Goal: Information Seeking & Learning: Check status

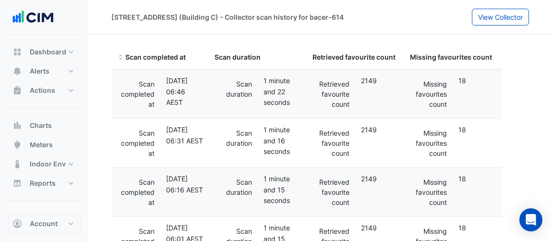
select select "**"
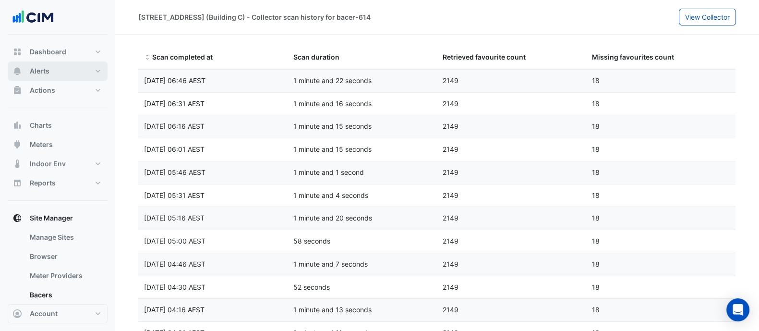
click at [56, 67] on button "Alerts" at bounding box center [58, 70] width 100 height 19
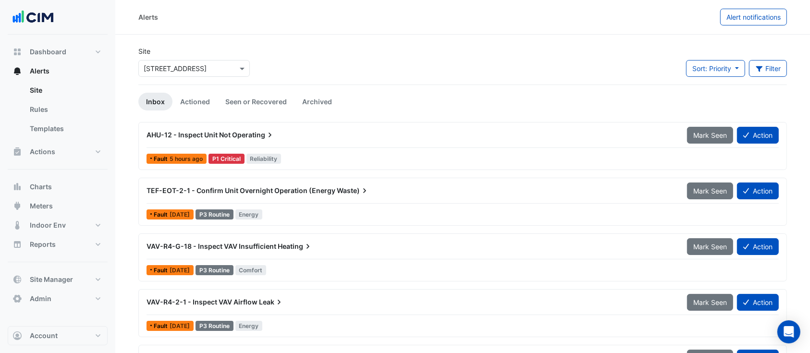
click at [174, 72] on input "text" at bounding box center [185, 69] width 82 height 10
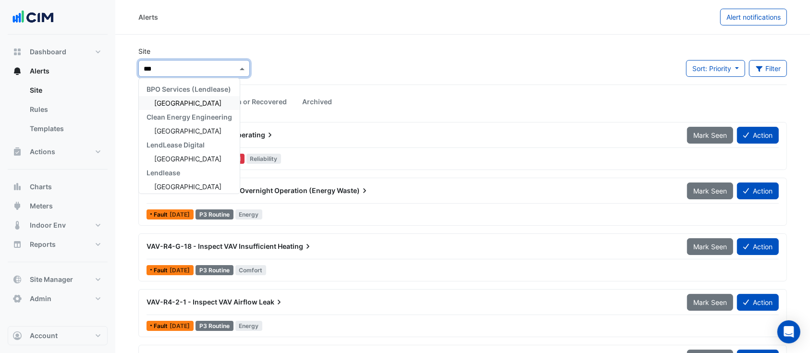
type input "****"
click at [198, 101] on span "[GEOGRAPHIC_DATA]" at bounding box center [187, 103] width 67 height 8
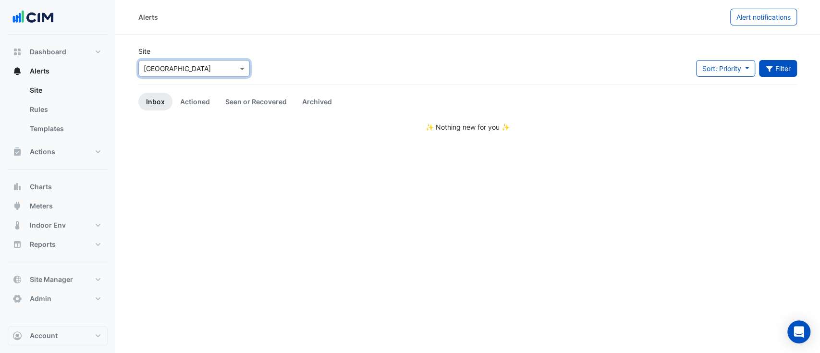
click at [552, 66] on button "Filter" at bounding box center [778, 68] width 38 height 17
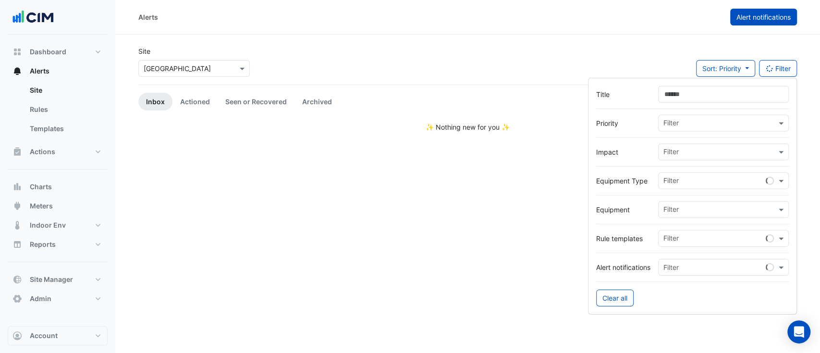
click at [552, 24] on button "Alert notifications" at bounding box center [763, 17] width 67 height 17
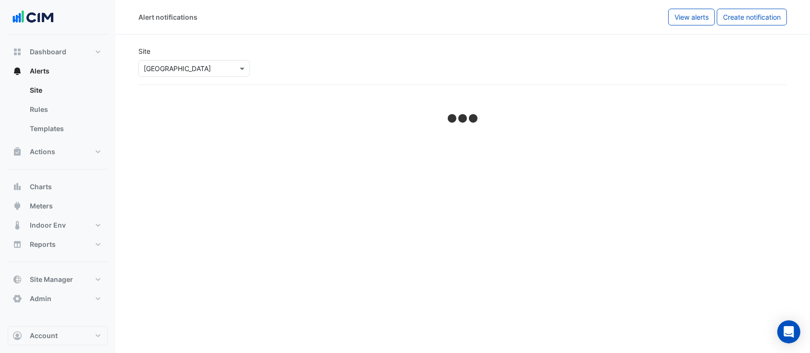
select select "*****"
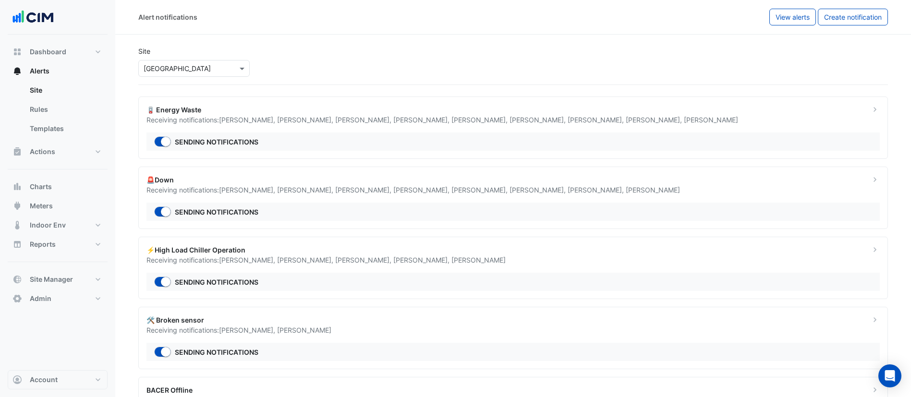
scroll to position [63, 0]
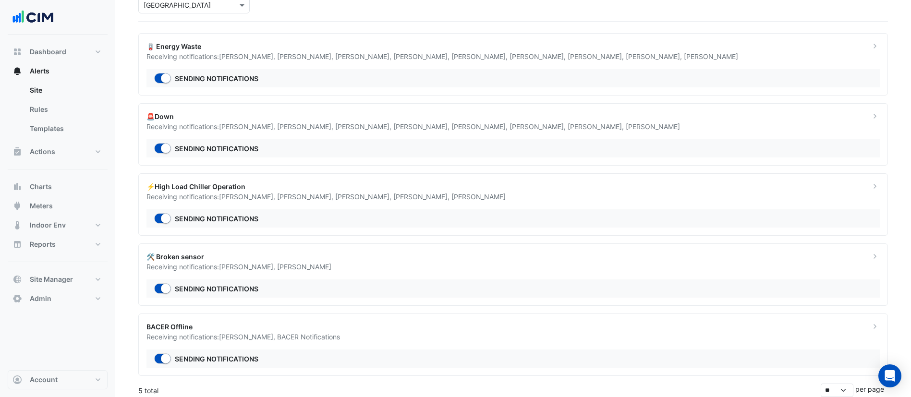
click at [373, 240] on div "Receiving notifications: [PERSON_NAME] , [PERSON_NAME]" at bounding box center [502, 267] width 712 height 10
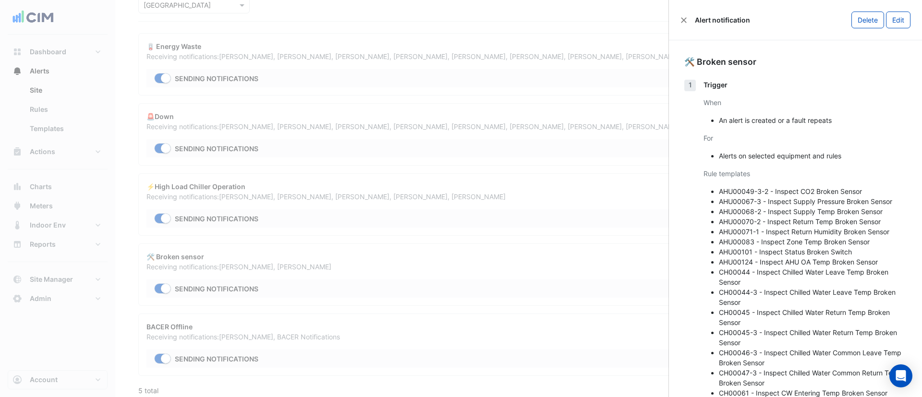
click at [552, 25] on div "Alert notification Delete Edit" at bounding box center [795, 20] width 253 height 40
click at [552, 21] on div "Alert notification Delete Edit" at bounding box center [795, 20] width 253 height 40
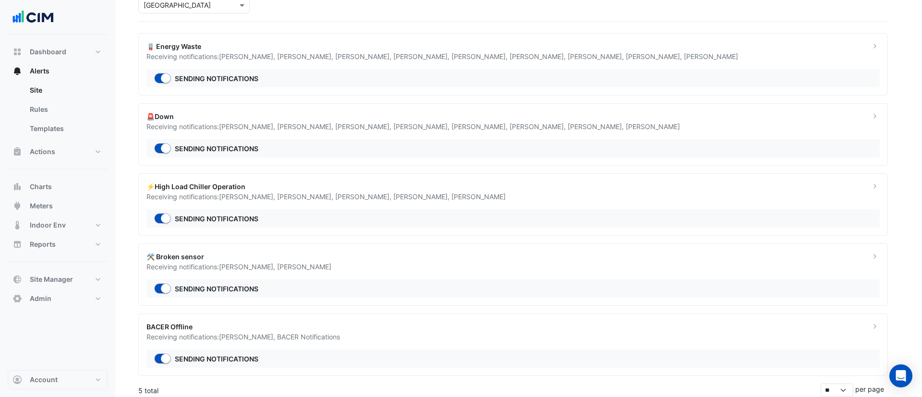
click at [64, 181] on ngb-offcanvas-backdrop at bounding box center [461, 198] width 922 height 397
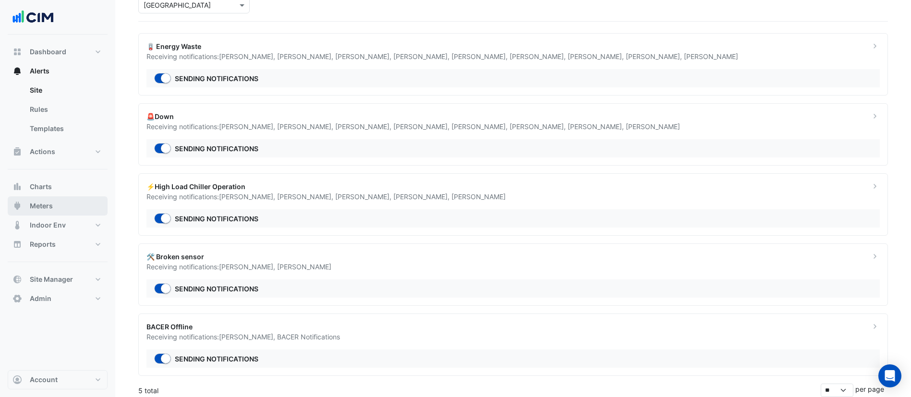
click at [59, 196] on button "Meters" at bounding box center [58, 205] width 100 height 19
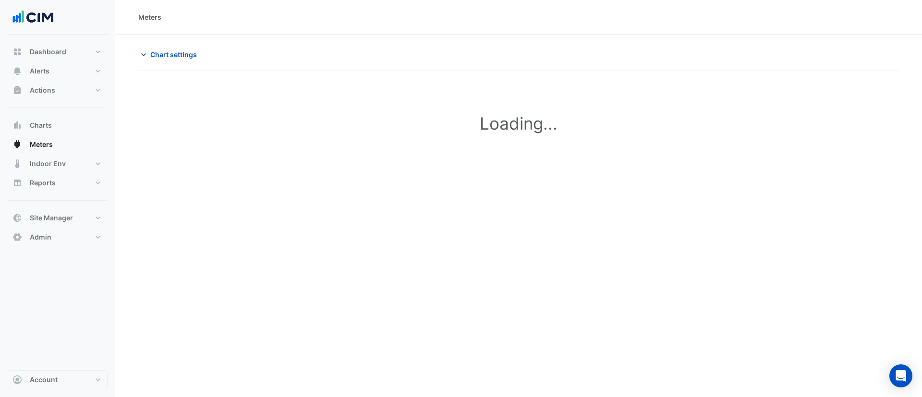
type input "**********"
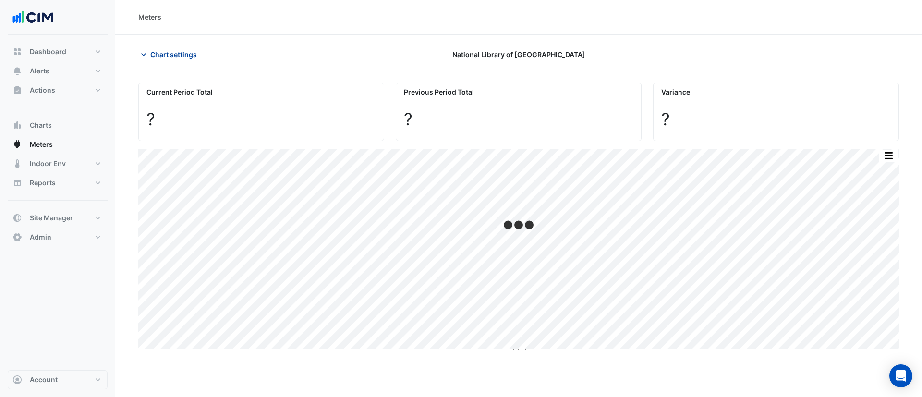
click at [187, 60] on button "Chart settings" at bounding box center [170, 54] width 65 height 17
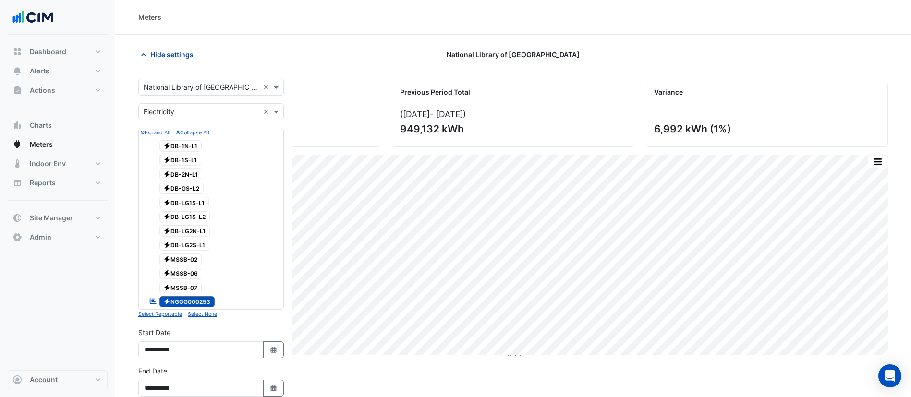
click at [195, 61] on button "Hide settings" at bounding box center [168, 54] width 61 height 17
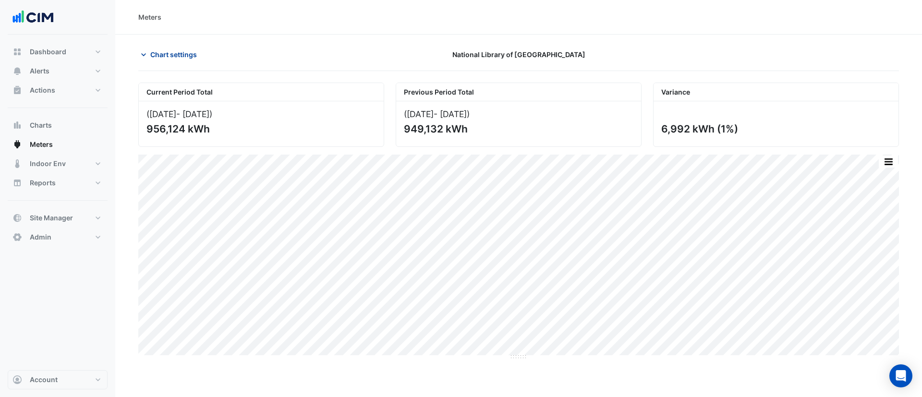
click at [186, 55] on span "Chart settings" at bounding box center [173, 54] width 47 height 10
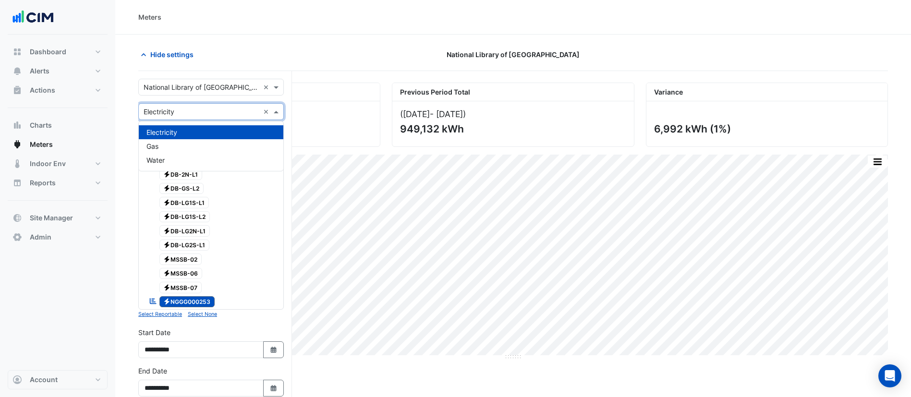
click at [194, 103] on div "× Electricity ×" at bounding box center [211, 111] width 146 height 17
click at [192, 93] on div "× National Library of [GEOGRAPHIC_DATA] ×" at bounding box center [211, 87] width 146 height 17
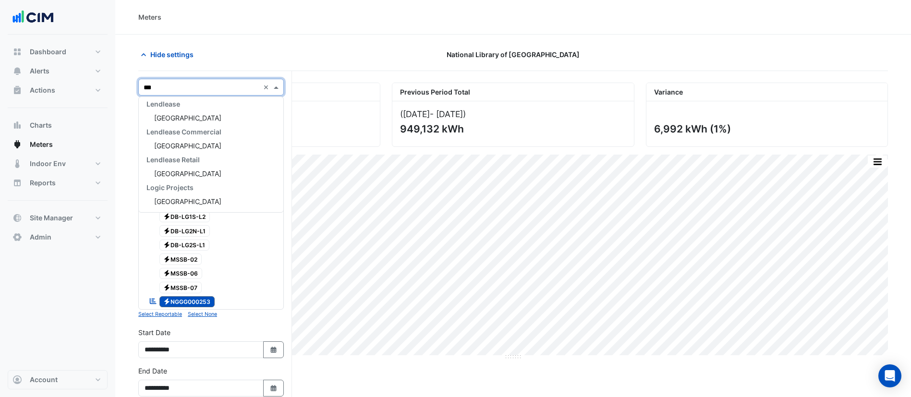
scroll to position [87, 0]
type input "****"
click at [192, 116] on span "[GEOGRAPHIC_DATA]" at bounding box center [187, 118] width 67 height 8
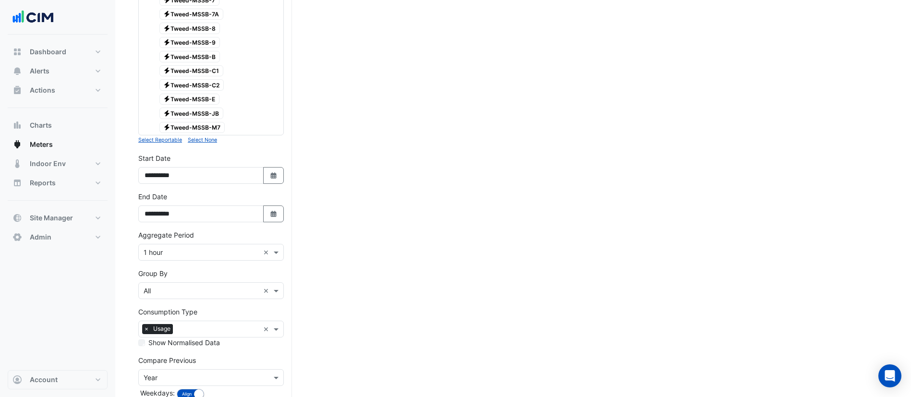
scroll to position [514, 0]
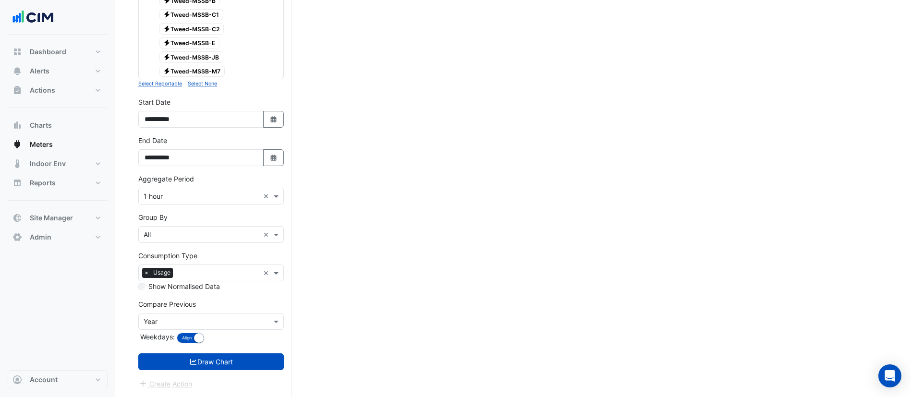
click at [268, 240] on button "Draw Chart" at bounding box center [211, 361] width 146 height 17
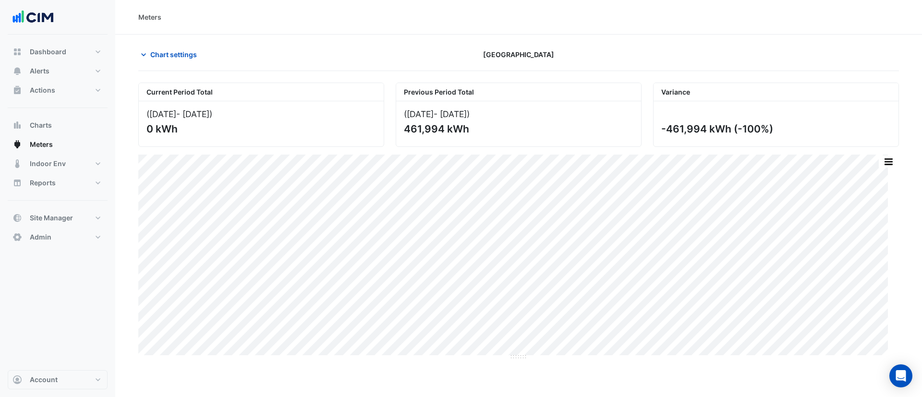
click at [207, 108] on div "([DATE] - [DATE] ) 0 kWh" at bounding box center [261, 123] width 245 height 45
click at [171, 66] on div "Chart settings [GEOGRAPHIC_DATA]" at bounding box center [518, 58] width 761 height 25
click at [170, 61] on button "Chart settings" at bounding box center [170, 54] width 65 height 17
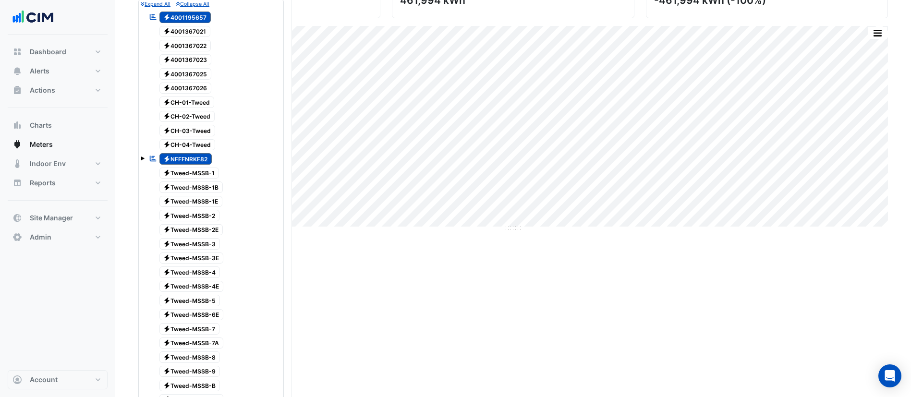
scroll to position [514, 0]
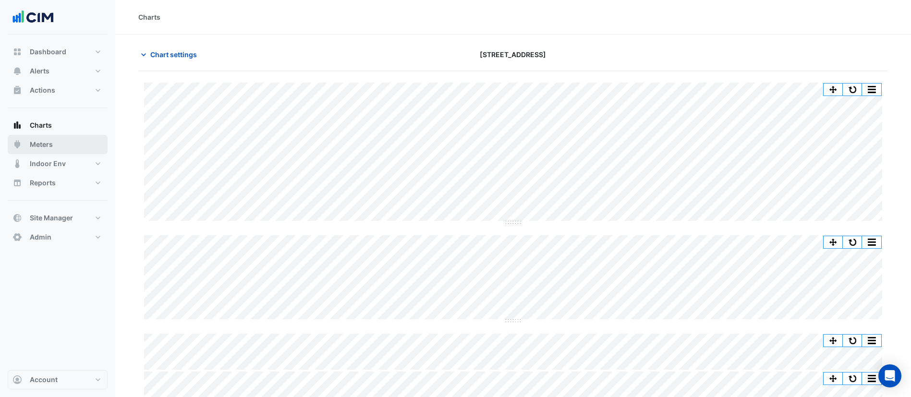
click at [40, 141] on span "Meters" at bounding box center [41, 145] width 23 height 10
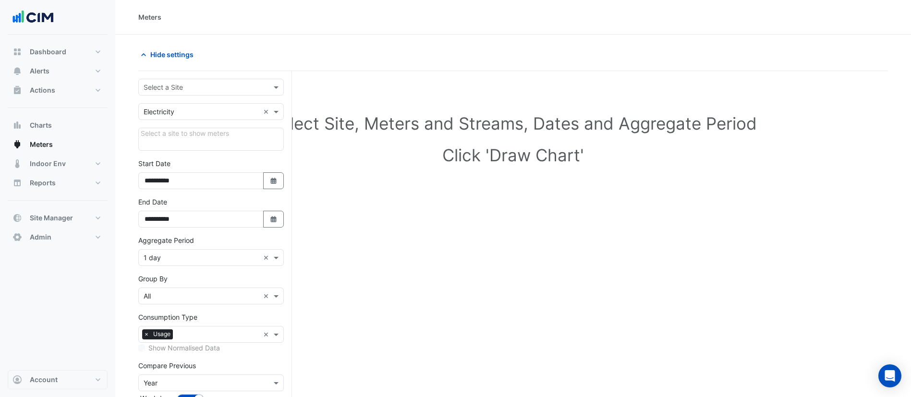
click at [187, 83] on input "text" at bounding box center [202, 88] width 116 height 10
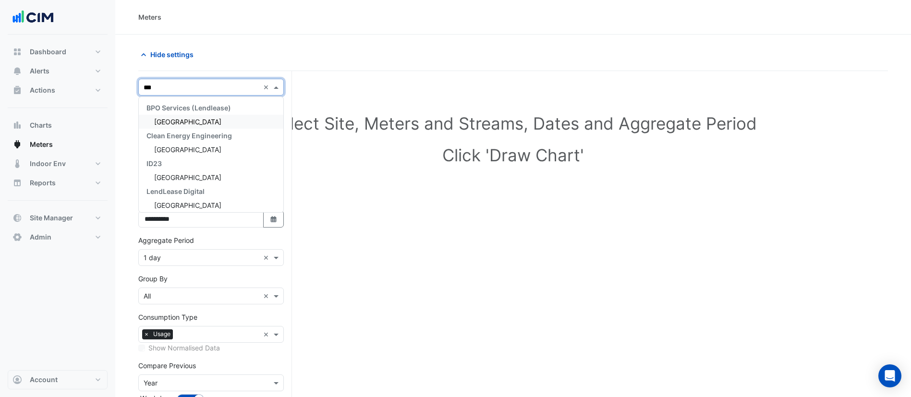
type input "****"
click at [187, 122] on span "[GEOGRAPHIC_DATA]" at bounding box center [187, 122] width 67 height 8
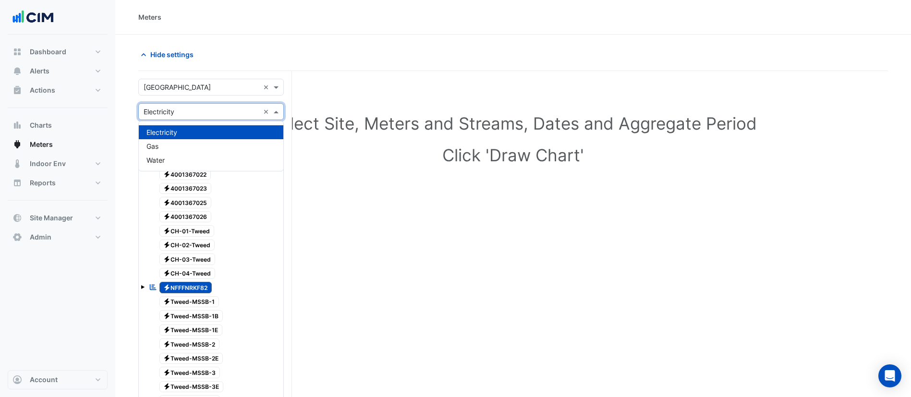
click at [175, 107] on input "text" at bounding box center [202, 112] width 116 height 10
click at [173, 158] on div "Water" at bounding box center [211, 160] width 145 height 14
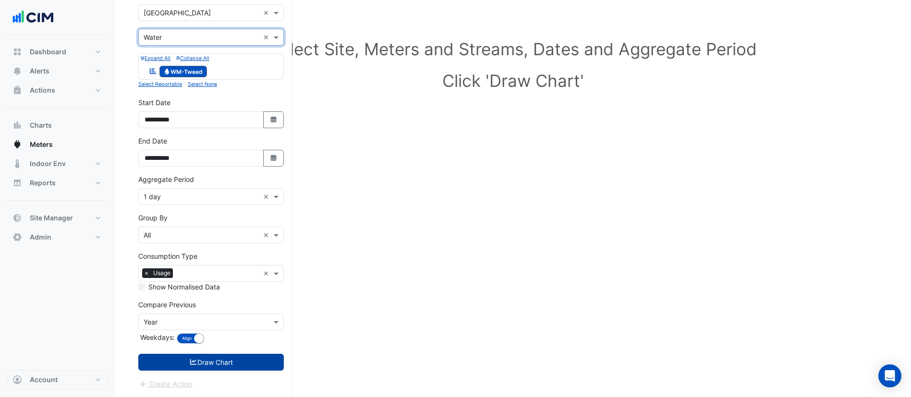
click at [229, 363] on button "Draw Chart" at bounding box center [211, 362] width 146 height 17
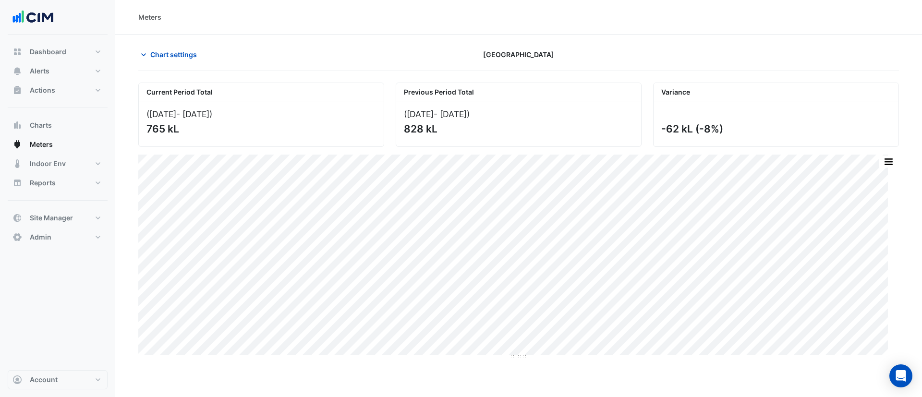
click at [179, 43] on section "Chart settings Tweed City Shopping Centre Current Period Total (01 Aug 25 - 31 …" at bounding box center [518, 198] width 807 height 326
click at [181, 53] on span "Chart settings" at bounding box center [173, 54] width 47 height 10
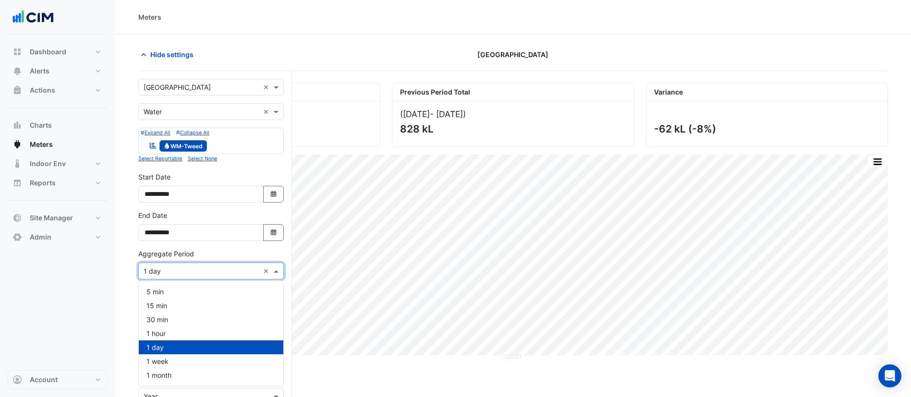
drag, startPoint x: 184, startPoint y: 272, endPoint x: 186, endPoint y: 313, distance: 41.4
click at [184, 272] on input "text" at bounding box center [202, 272] width 116 height 10
click at [183, 328] on div "1 hour" at bounding box center [211, 334] width 145 height 14
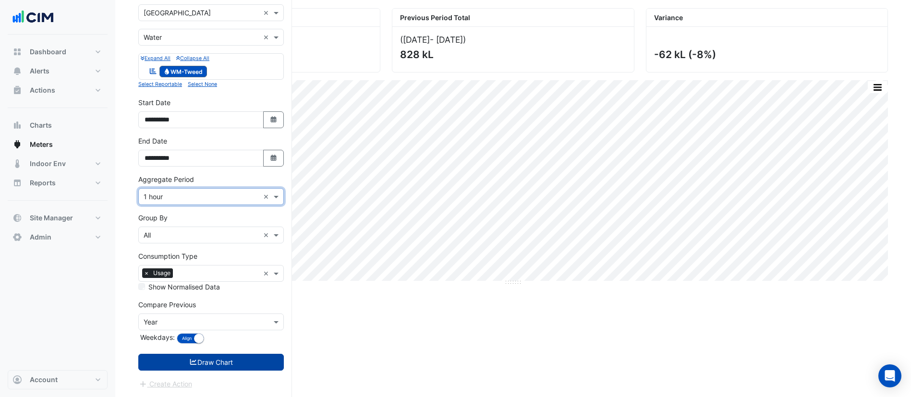
click at [204, 366] on button "Draw Chart" at bounding box center [211, 362] width 146 height 17
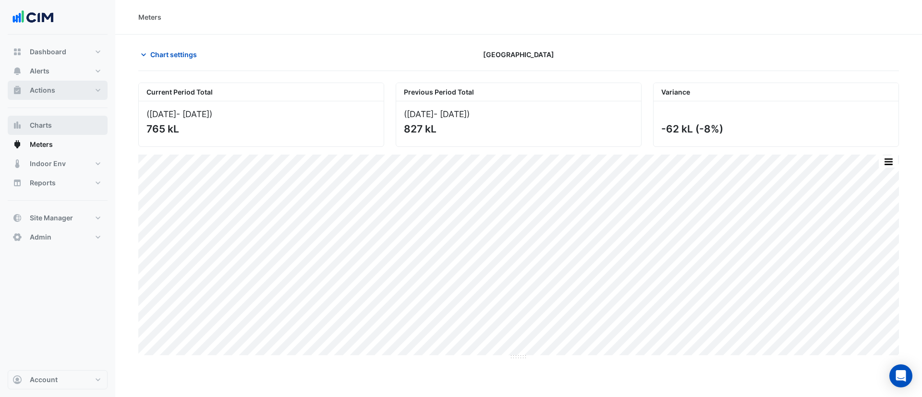
drag, startPoint x: 41, startPoint y: 98, endPoint x: 51, endPoint y: 117, distance: 21.7
click at [40, 98] on button "Actions" at bounding box center [58, 90] width 100 height 19
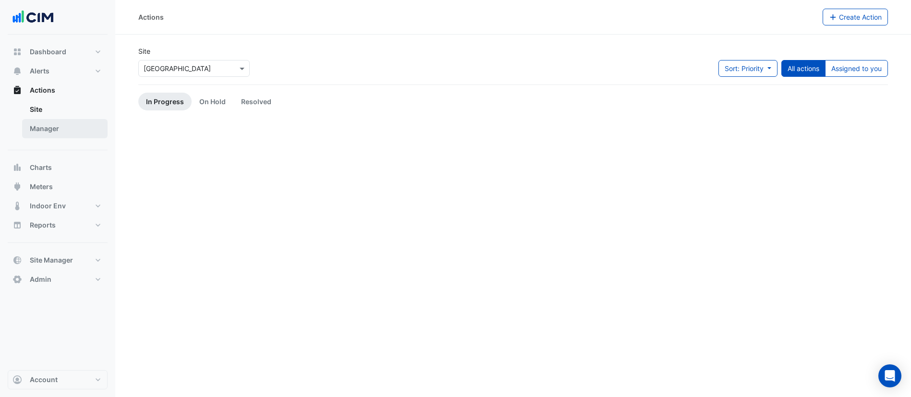
click at [62, 134] on link "Manager" at bounding box center [64, 128] width 85 height 19
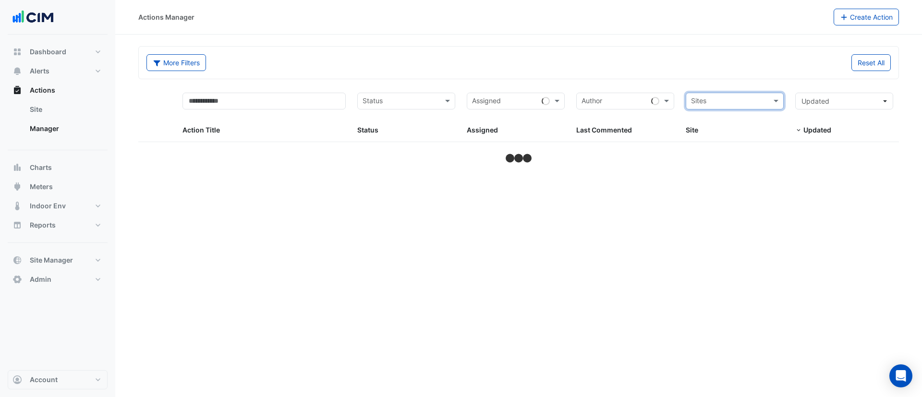
click at [756, 103] on input "text" at bounding box center [729, 102] width 76 height 11
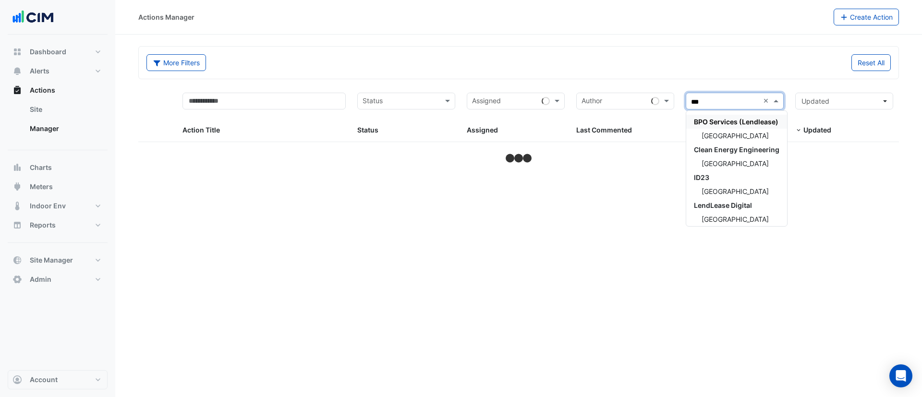
type input "****"
click at [719, 136] on span "[GEOGRAPHIC_DATA]" at bounding box center [735, 136] width 67 height 8
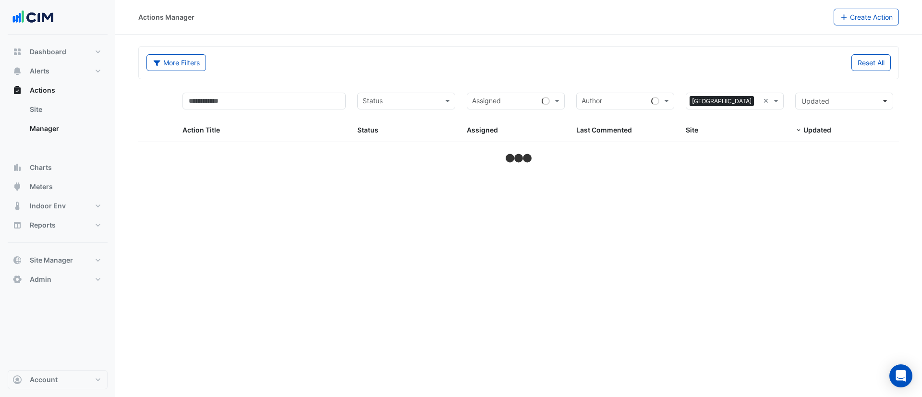
select select "**"
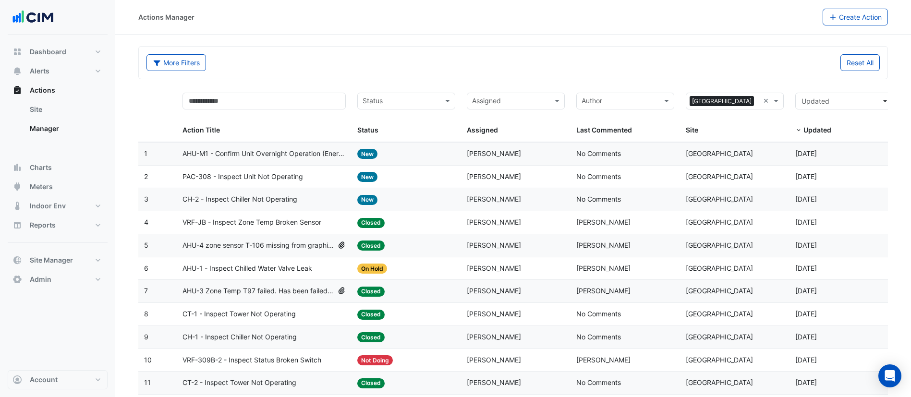
click at [256, 202] on span "CH-2 - Inspect Chiller Not Operating" at bounding box center [239, 199] width 115 height 11
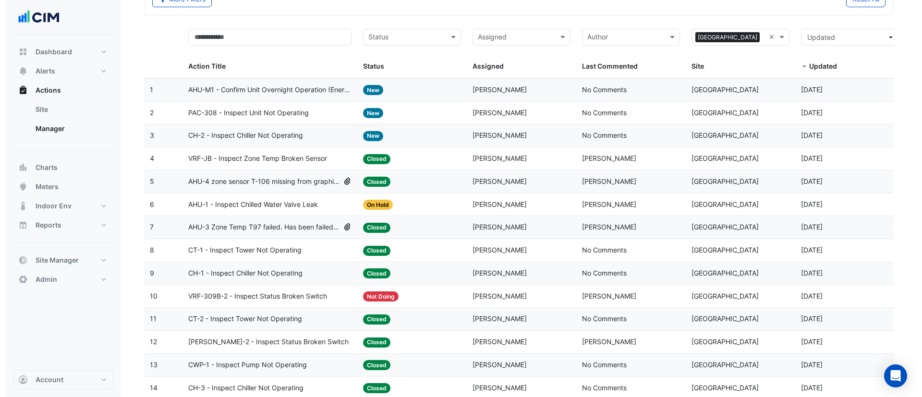
scroll to position [96, 0]
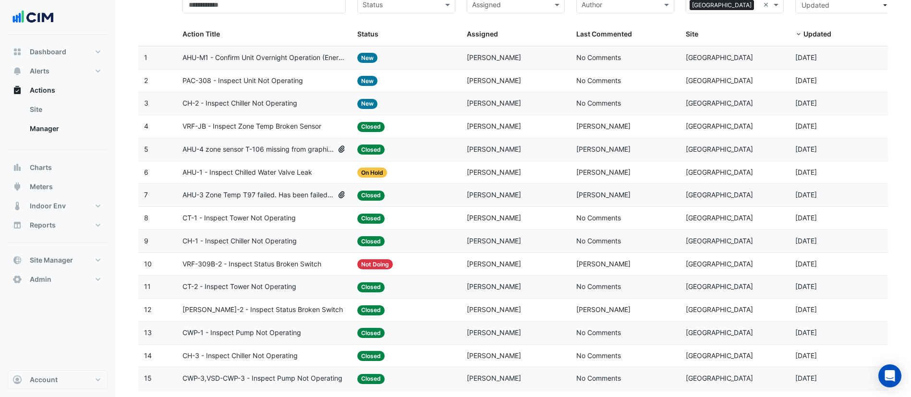
click at [260, 175] on span "AHU-1 - Inspect Chilled Water Valve Leak" at bounding box center [247, 172] width 130 height 11
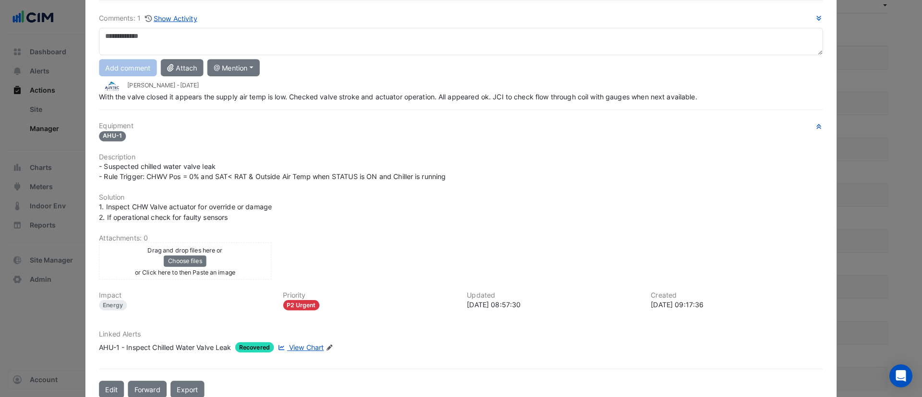
scroll to position [80, 0]
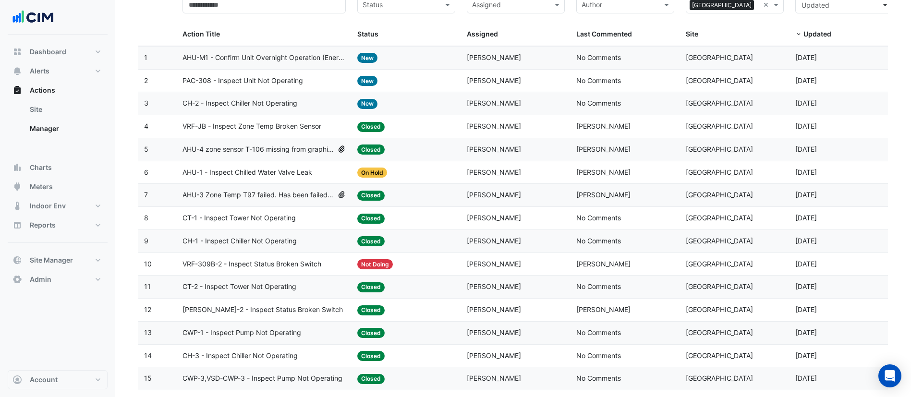
click at [237, 222] on span "CT-1 - Inspect Tower Not Operating" at bounding box center [238, 218] width 113 height 11
click at [231, 200] on span "AHU-3 Zone Temp T97 failed. Has been failed for over 2 years" at bounding box center [257, 195] width 151 height 11
click at [232, 184] on datatable-body-cell "Action Title: AHU-3 Zone Temp T97 failed. Has been failed for over 2 years" at bounding box center [264, 195] width 175 height 23
click at [239, 173] on span "AHU-1 - Inspect Chilled Water Valve Leak" at bounding box center [247, 172] width 130 height 11
click at [245, 192] on span "AHU-3 Zone Temp T97 failed. Has been failed for over 2 years" at bounding box center [257, 195] width 151 height 11
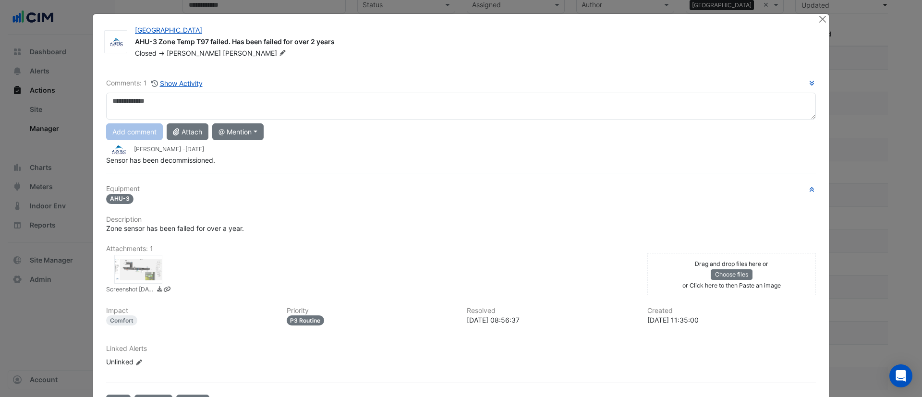
click at [140, 265] on div at bounding box center [138, 269] width 48 height 29
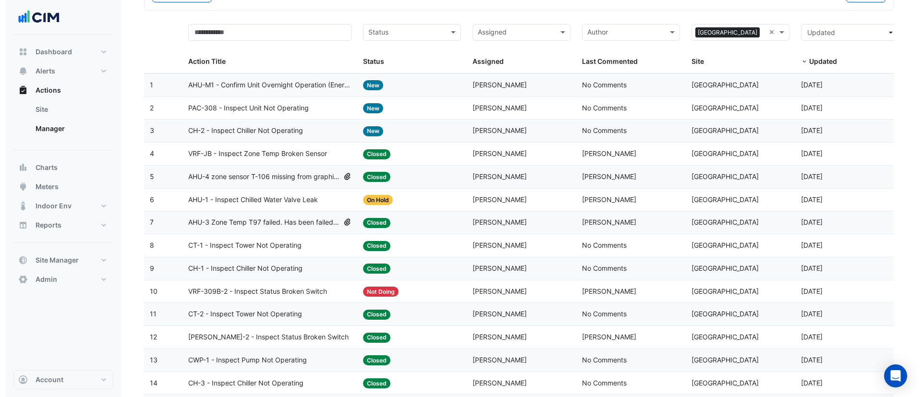
scroll to position [0, 0]
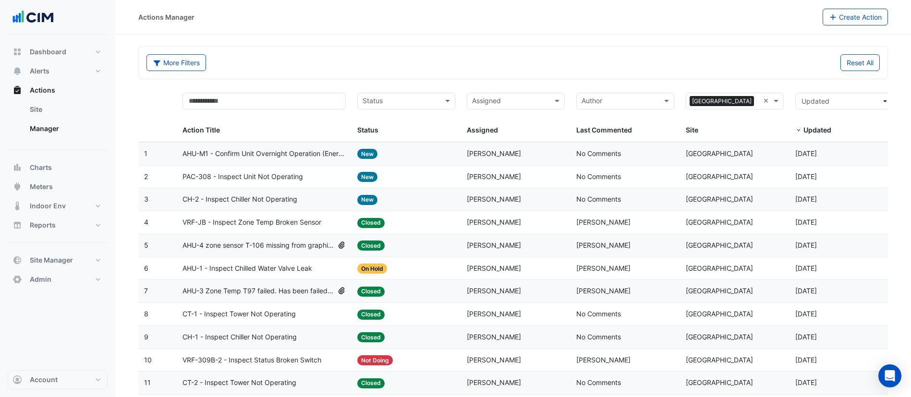
click at [246, 155] on span "AHU-M1 - Confirm Unit Overnight Operation (Energy Waste)" at bounding box center [264, 153] width 164 height 11
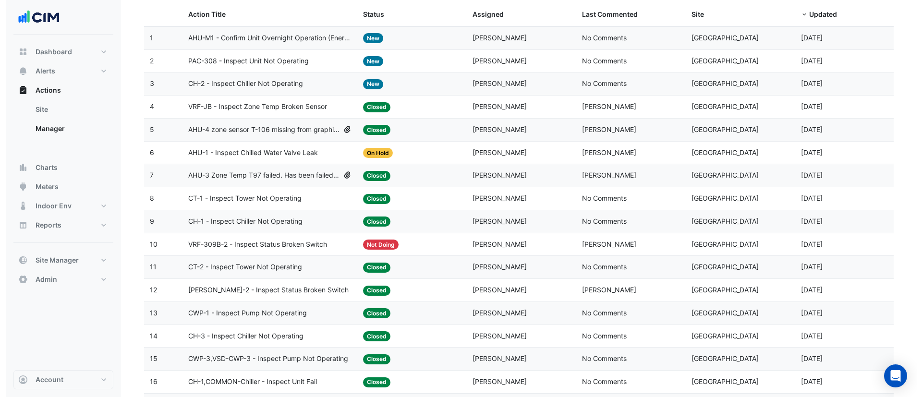
scroll to position [96, 0]
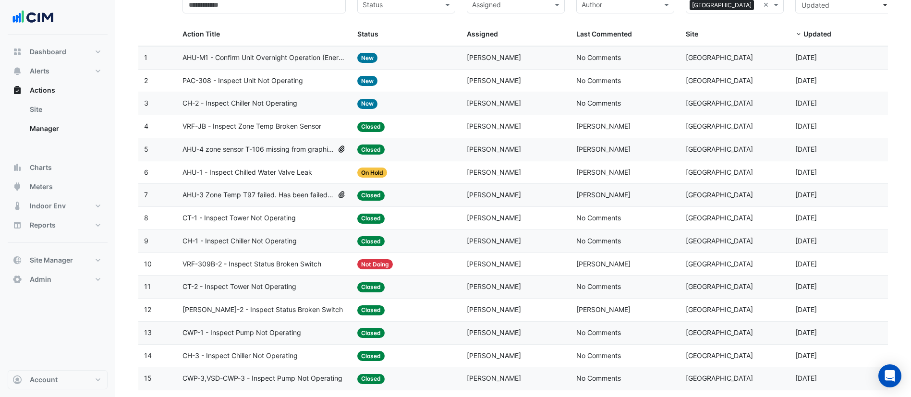
click at [260, 222] on span "CT-1 - Inspect Tower Not Operating" at bounding box center [238, 218] width 113 height 11
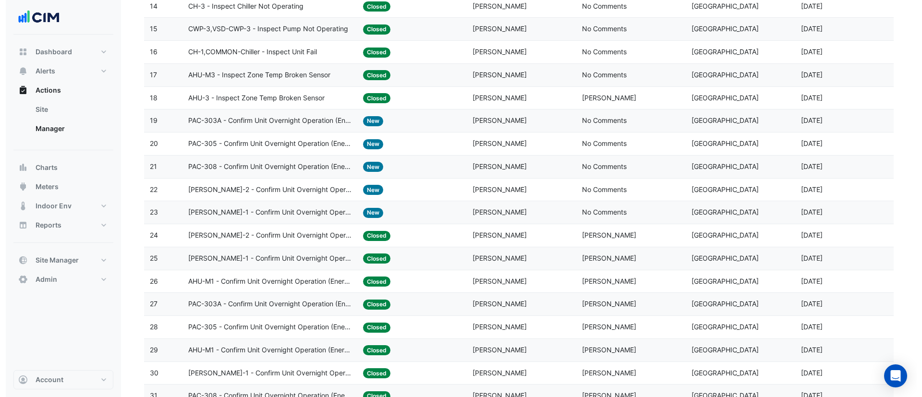
scroll to position [480, 0]
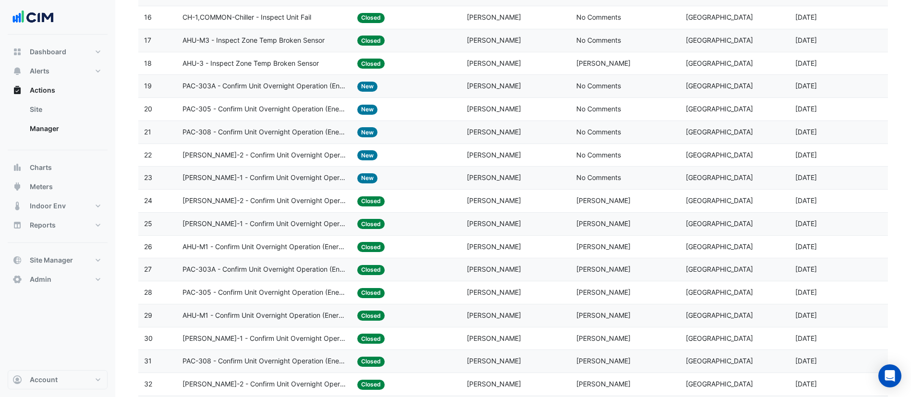
click at [268, 226] on span "AC-BL-1 - Confirm Unit Overnight Operation (Energy Waste)" at bounding box center [264, 224] width 164 height 11
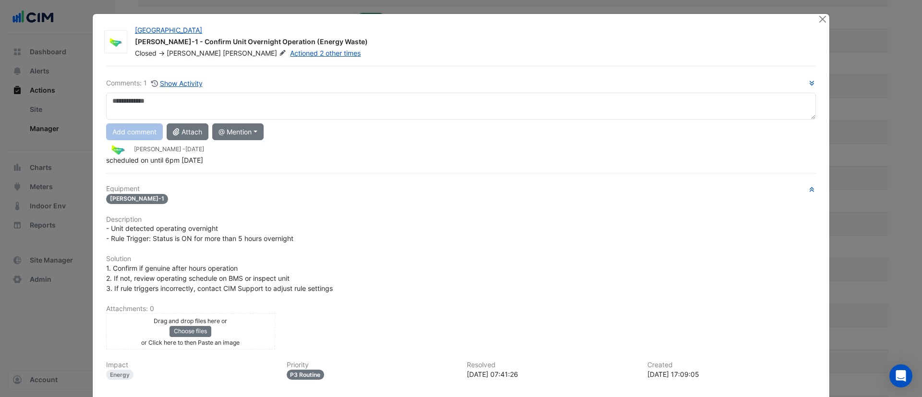
drag, startPoint x: 158, startPoint y: 158, endPoint x: 255, endPoint y: 173, distance: 99.2
click at [249, 165] on div "scheduled on until 6pm sunday" at bounding box center [461, 160] width 710 height 10
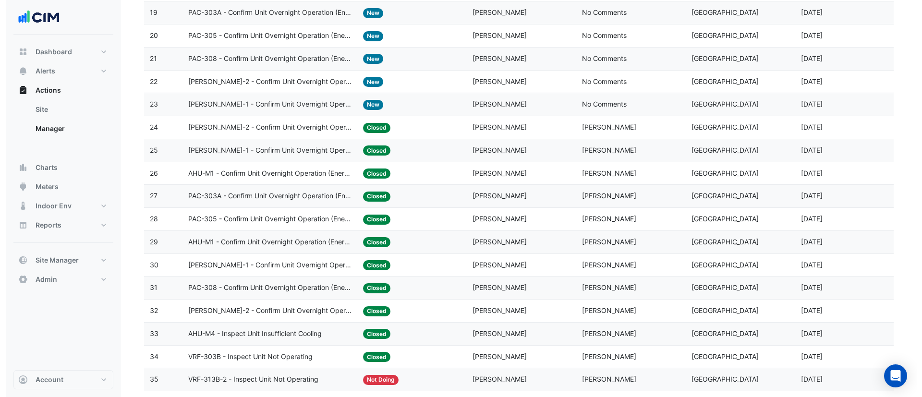
scroll to position [576, 0]
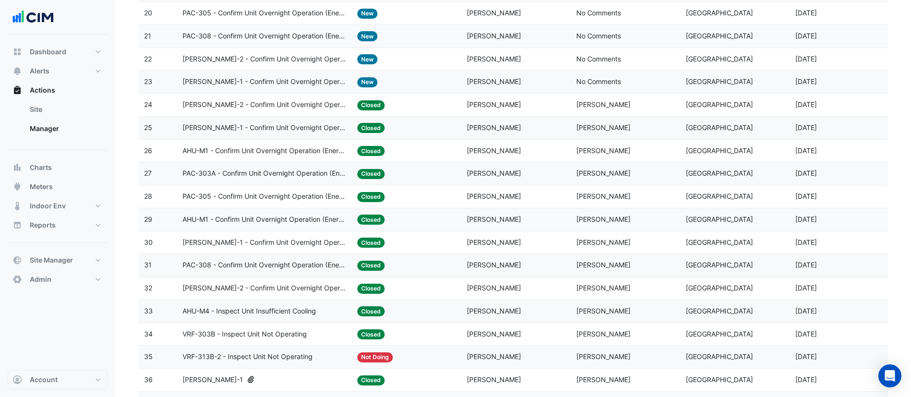
click at [234, 212] on datatable-body-cell "Action Title: AHU-M1 - Confirm Unit Overnight Operation (Energy Waste)" at bounding box center [264, 219] width 175 height 23
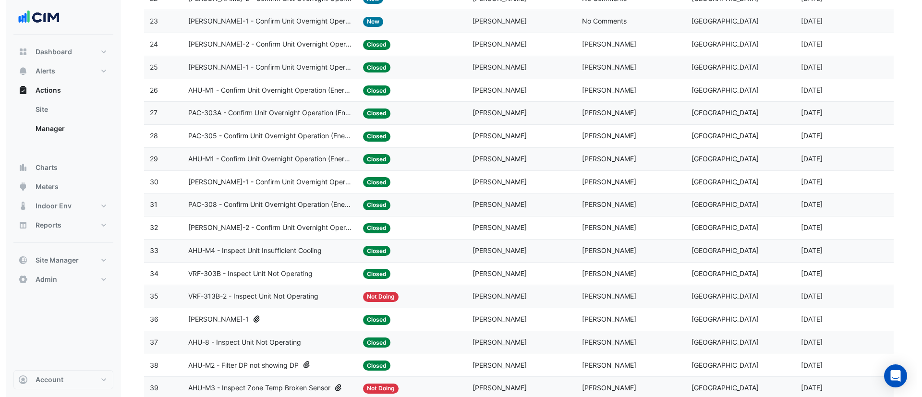
scroll to position [672, 0]
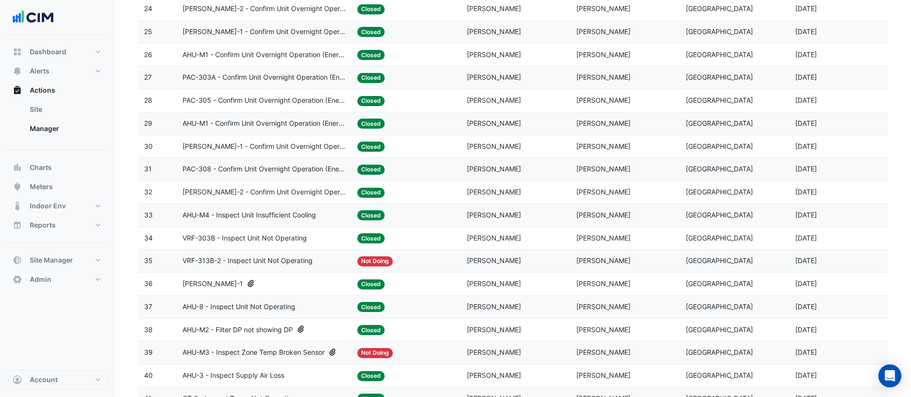
click at [243, 282] on div "AC-JB-1" at bounding box center [264, 284] width 164 height 11
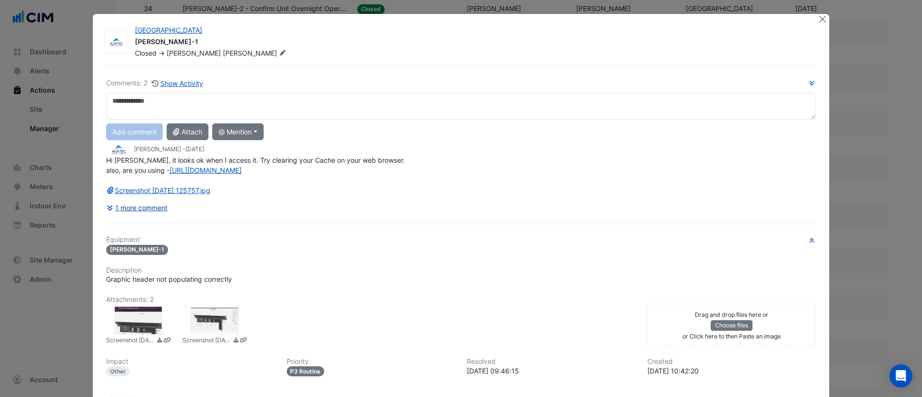
click at [134, 211] on button "1 more comment" at bounding box center [137, 207] width 62 height 17
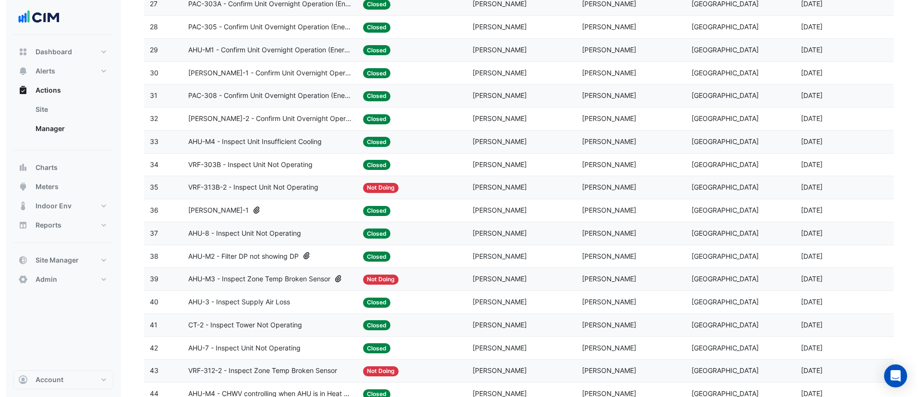
scroll to position [768, 0]
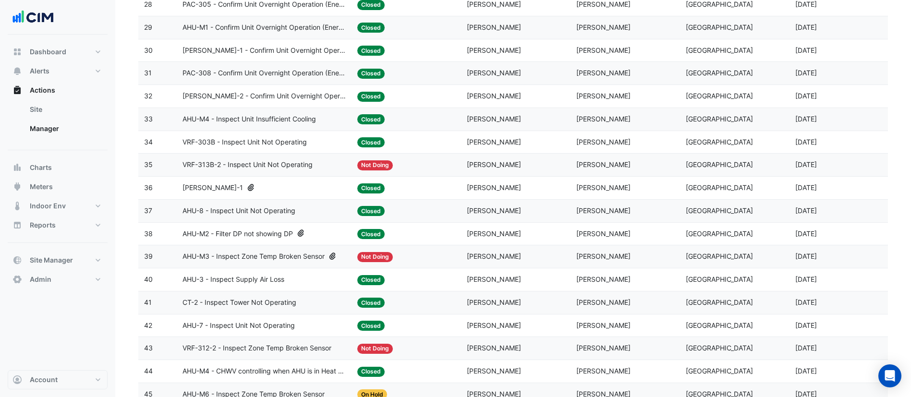
click at [224, 234] on span "AHU-M2 - Filter DP not showing DP" at bounding box center [237, 234] width 110 height 11
click at [240, 266] on datatable-body-cell "Action Title: AHU-M3 - Inspect Zone Temp Broken Sensor" at bounding box center [264, 256] width 175 height 23
click at [235, 259] on span "AHU-M3 - Inspect Zone Temp Broken Sensor" at bounding box center [253, 256] width 142 height 11
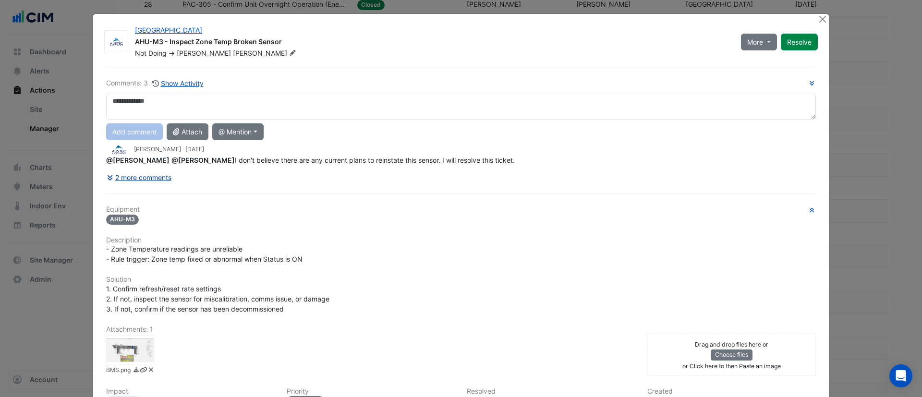
click at [141, 183] on button "2 more comments" at bounding box center [139, 177] width 66 height 17
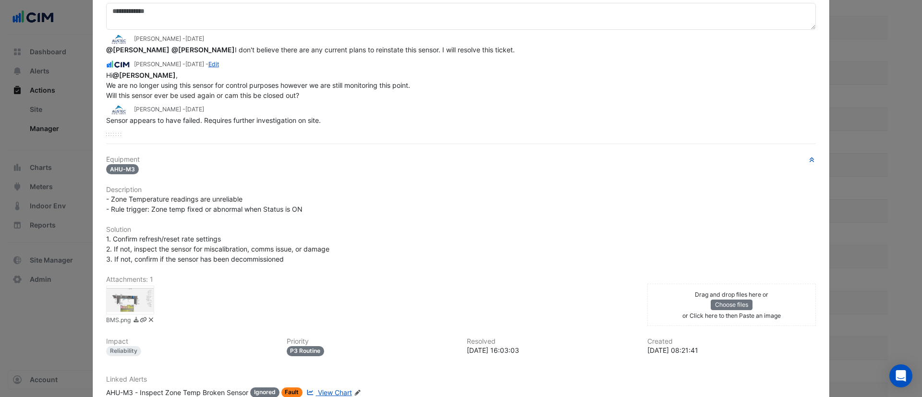
scroll to position [156, 0]
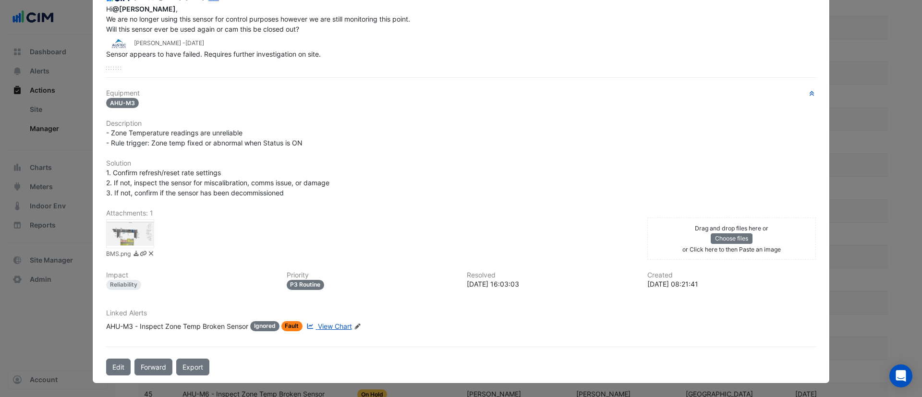
click at [139, 242] on div at bounding box center [130, 233] width 48 height 29
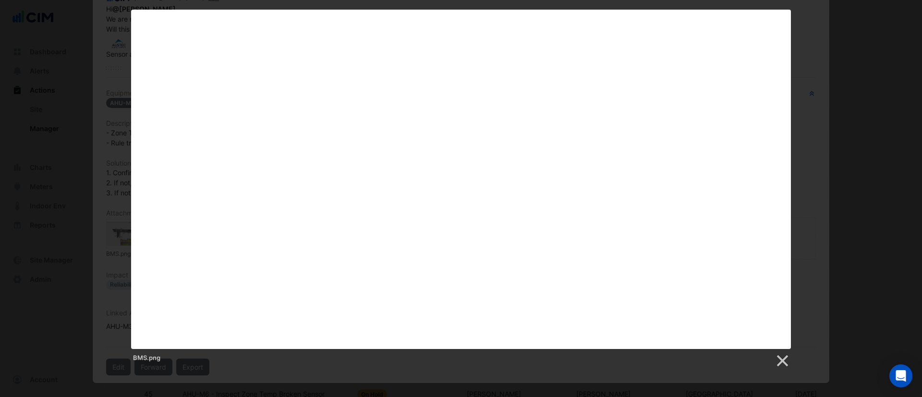
click at [247, 365] on div "BMS.png" at bounding box center [461, 358] width 660 height 19
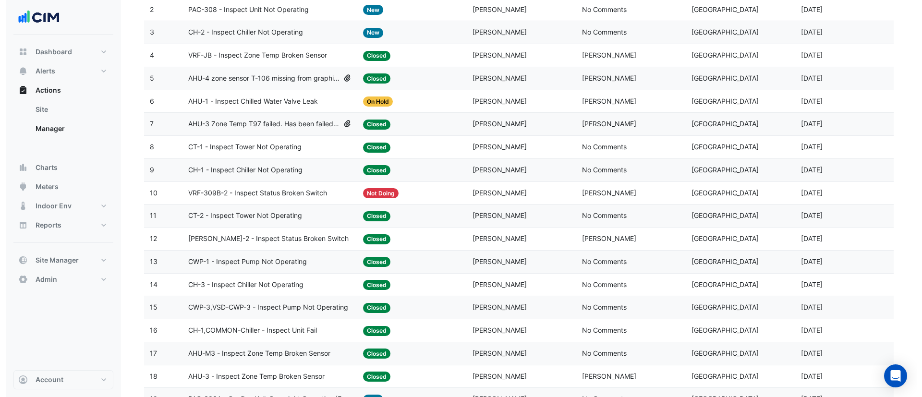
scroll to position [96, 0]
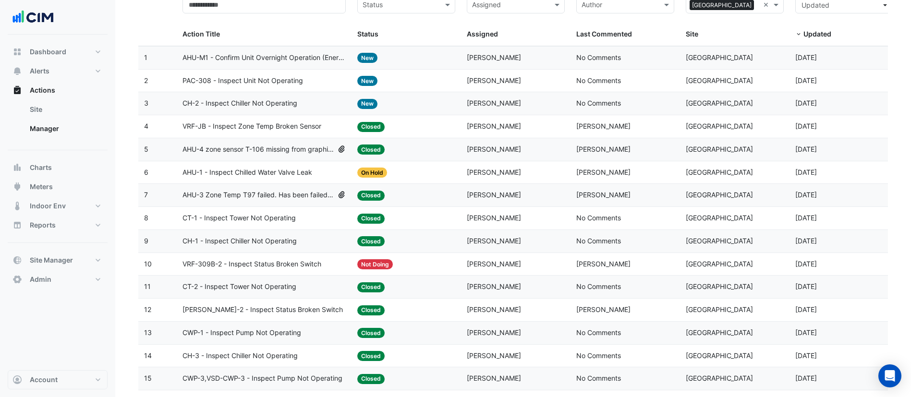
click at [243, 177] on span "AHU-1 - Inspect Chilled Water Valve Leak" at bounding box center [247, 172] width 130 height 11
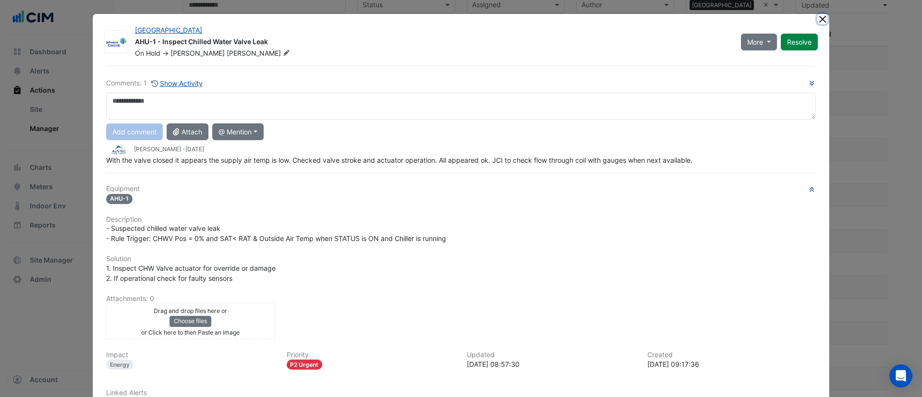
click at [817, 17] on button "Close" at bounding box center [822, 19] width 10 height 10
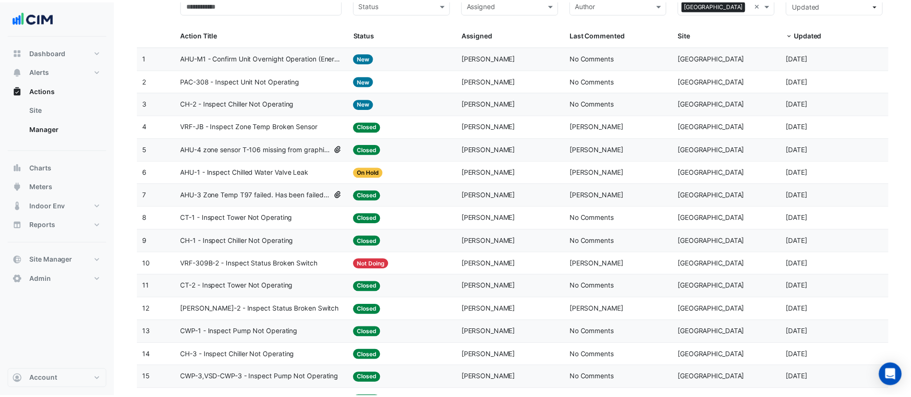
scroll to position [192, 0]
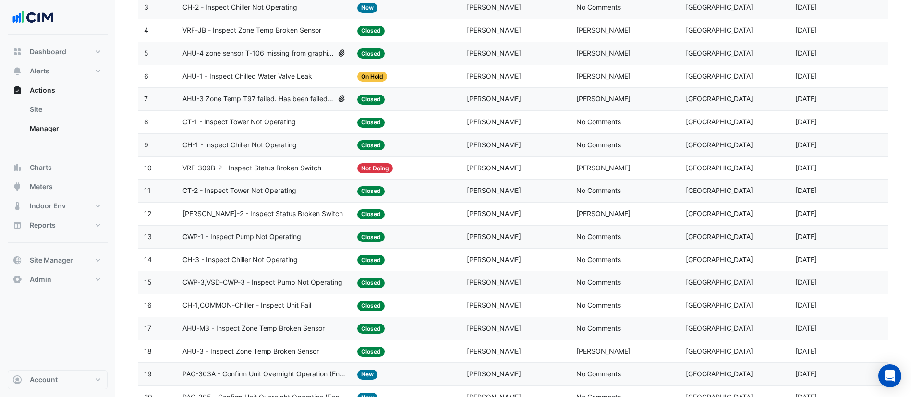
click at [271, 98] on span "AHU-3 Zone Temp T97 failed. Has been failed for over 2 years" at bounding box center [257, 99] width 151 height 11
click at [279, 50] on span "AHU-4 zone sensor T-106 missing from graphics" at bounding box center [257, 53] width 151 height 11
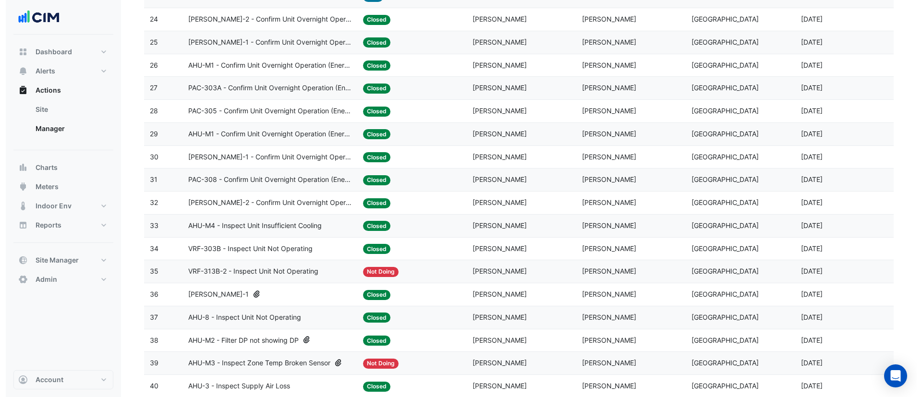
scroll to position [672, 0]
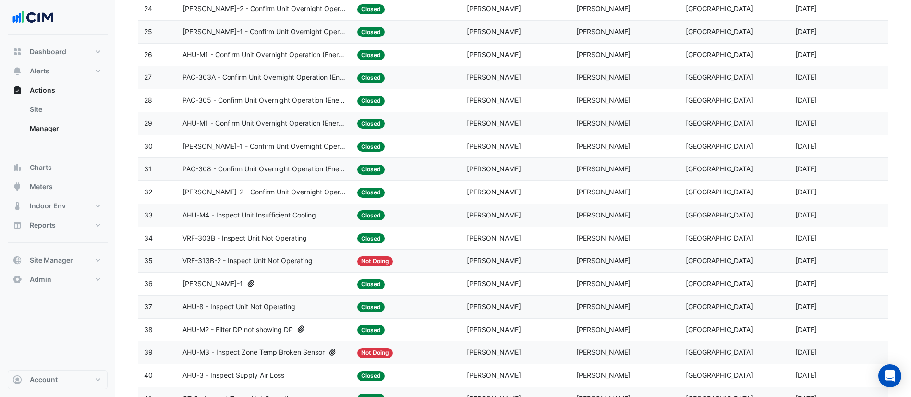
click at [281, 356] on span "AHU-M3 - Inspect Zone Temp Broken Sensor" at bounding box center [253, 352] width 142 height 11
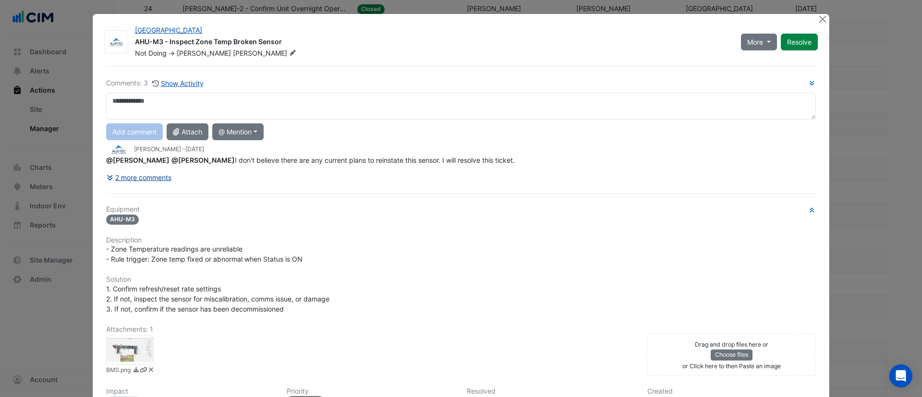
click at [138, 181] on button "2 more comments" at bounding box center [139, 177] width 66 height 17
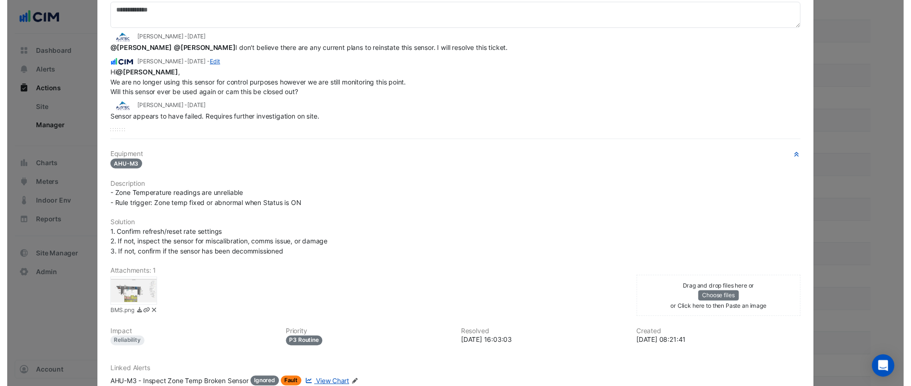
scroll to position [156, 0]
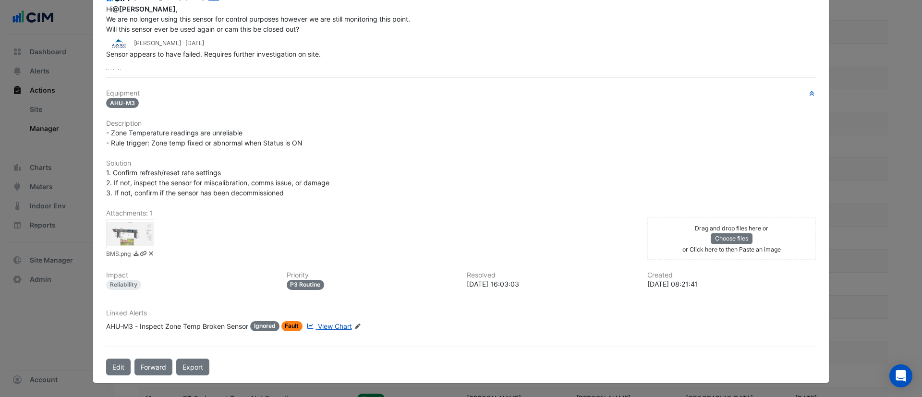
click at [139, 233] on div at bounding box center [130, 233] width 48 height 29
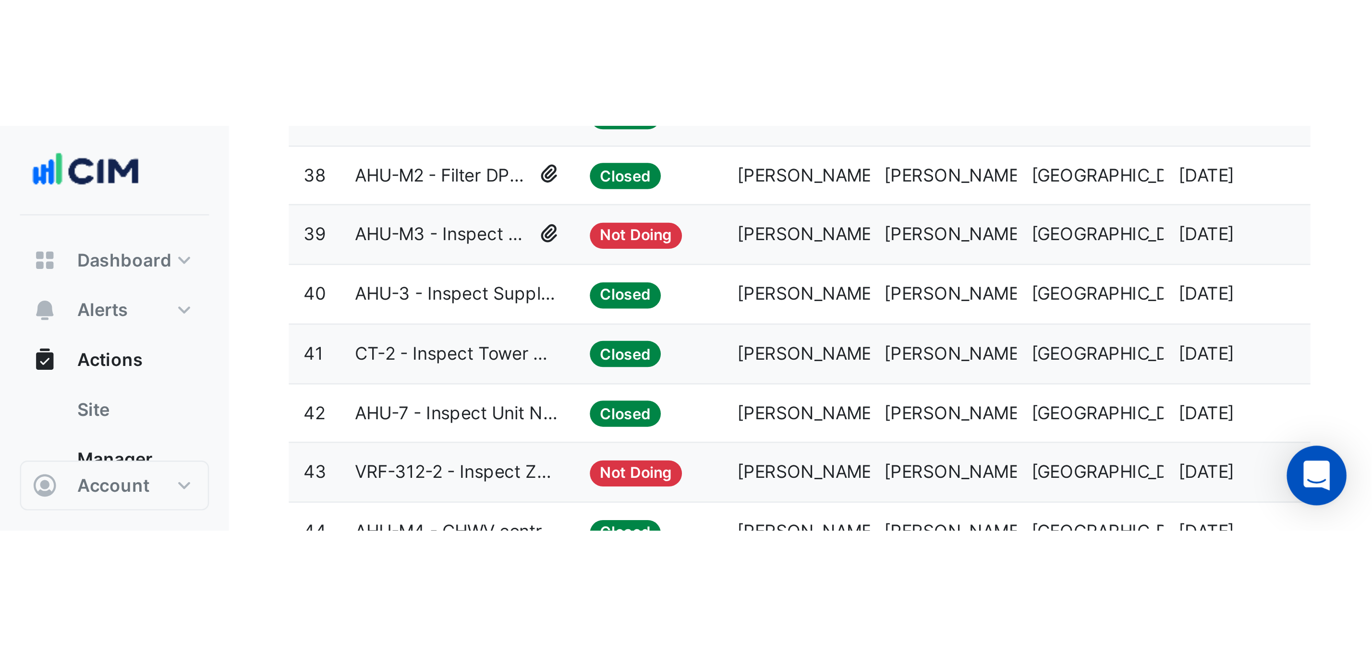
scroll to position [672, 0]
